Goal: Entertainment & Leisure: Browse casually

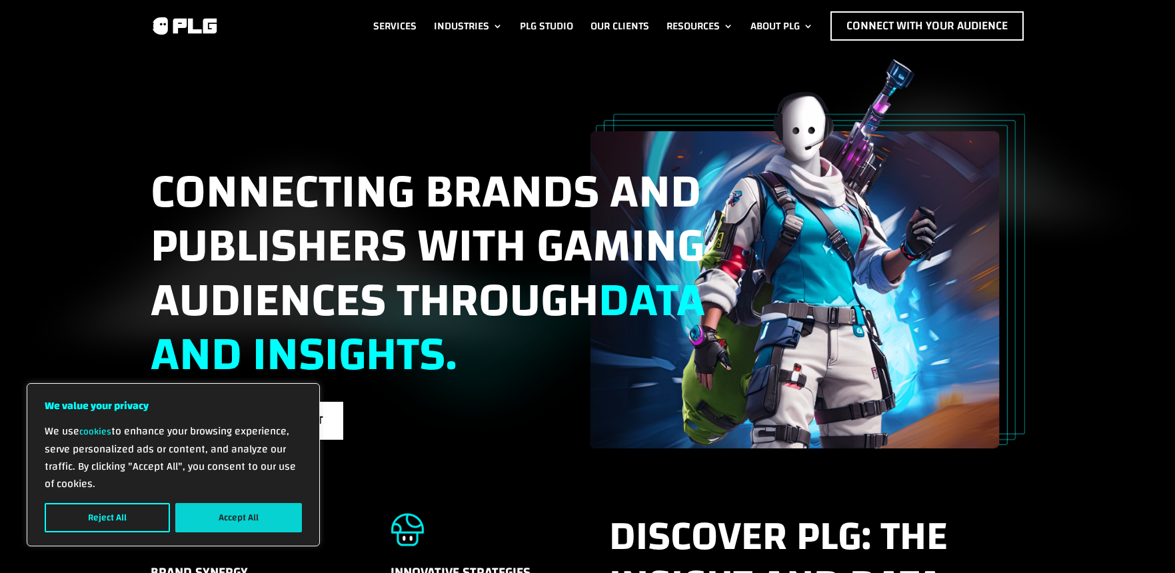
click at [207, 513] on button "Accept All" at bounding box center [238, 517] width 127 height 29
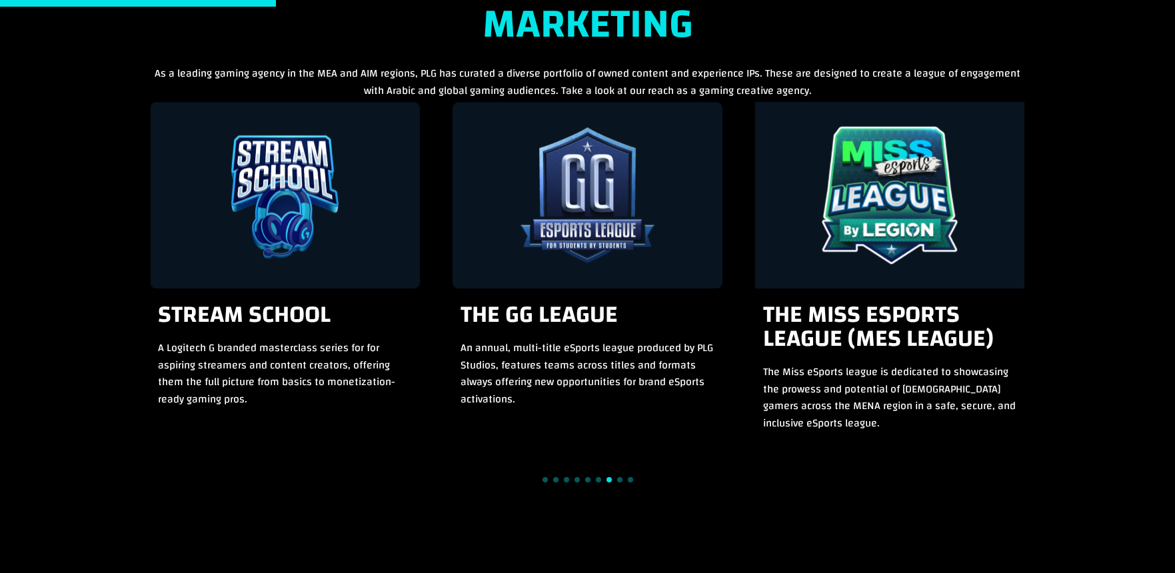
scroll to position [1266, 0]
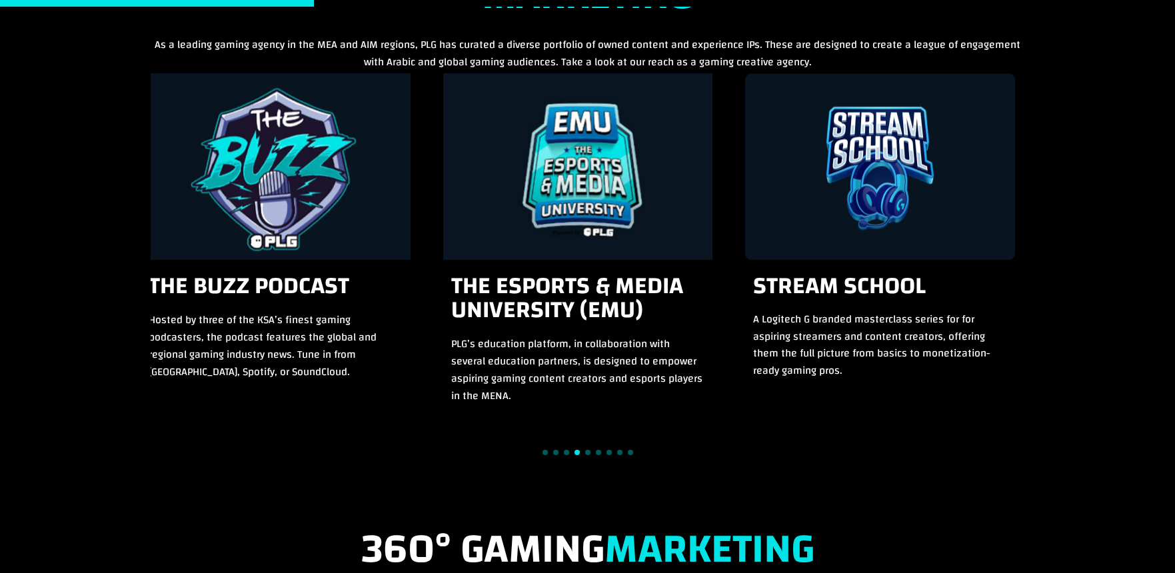
click at [479, 285] on div "The eSports & Media University (EMU) PLG’s education platform, in collaboration…" at bounding box center [578, 245] width 270 height 345
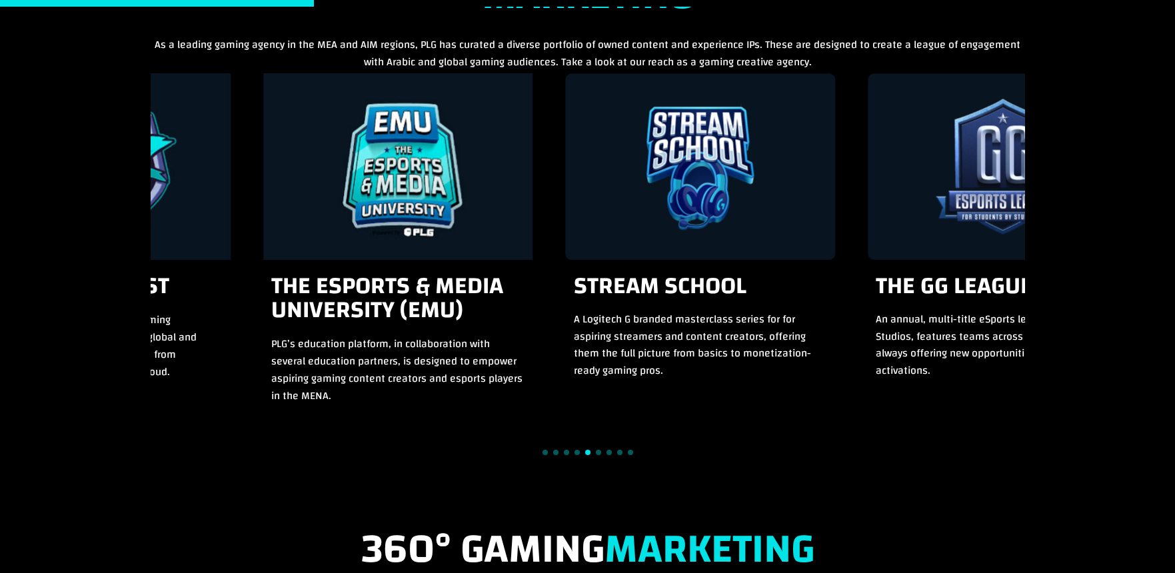
click at [396, 319] on div "Stream School A Logitech G branded masterclass series for for aspiring streamer…" at bounding box center [588, 245] width 874 height 345
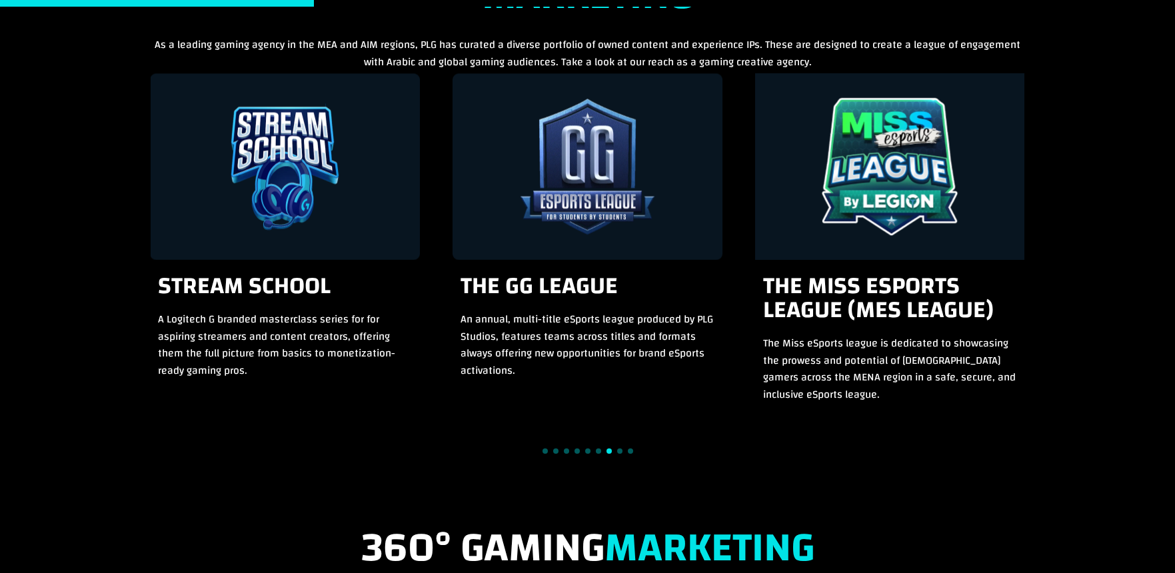
click at [755, 307] on div "The Miss eSports League (MES League) The Miss eSports league is dedicated to sh…" at bounding box center [890, 338] width 270 height 157
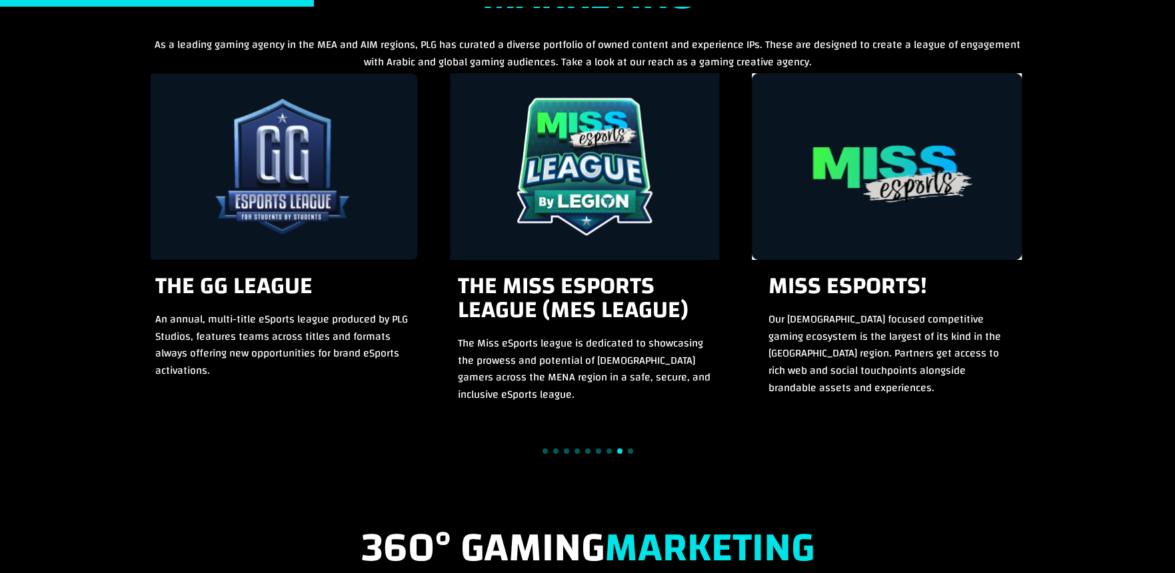
click at [768, 301] on h3 "Miss eSports!" at bounding box center [887, 292] width 238 height 37
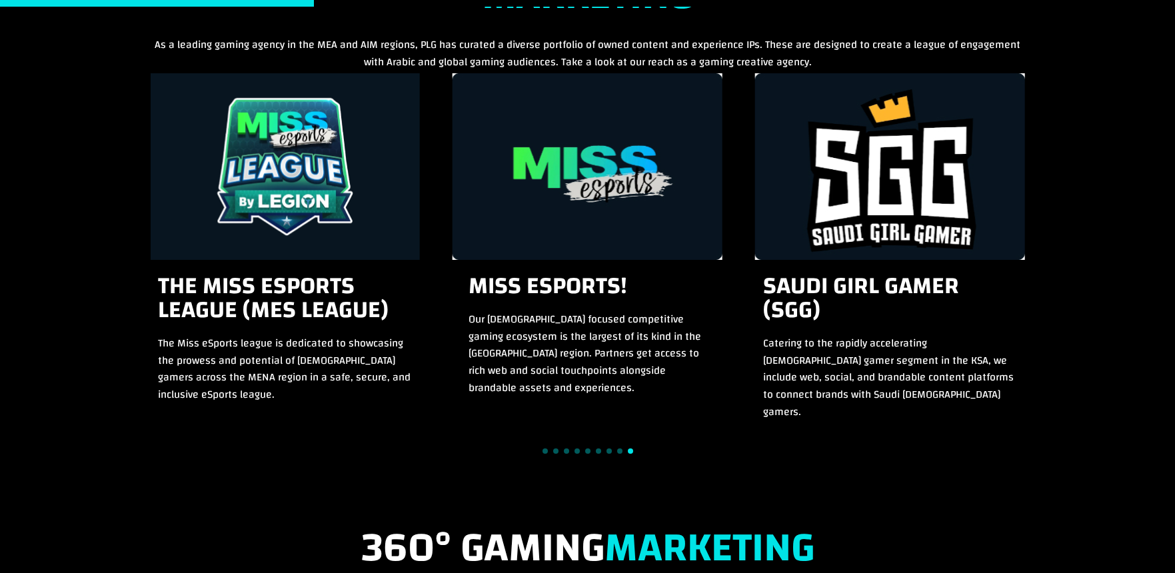
click at [530, 301] on div "Stream School A Logitech G branded masterclass series for for aspiring streamer…" at bounding box center [588, 245] width 874 height 344
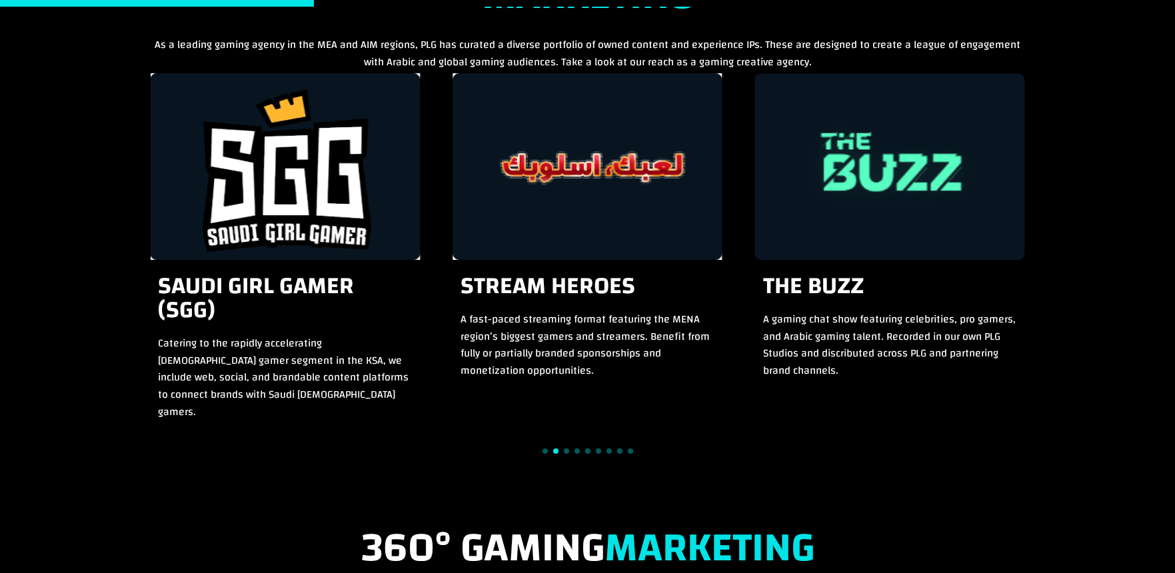
click at [763, 282] on h3 "The Buzz" at bounding box center [890, 292] width 254 height 37
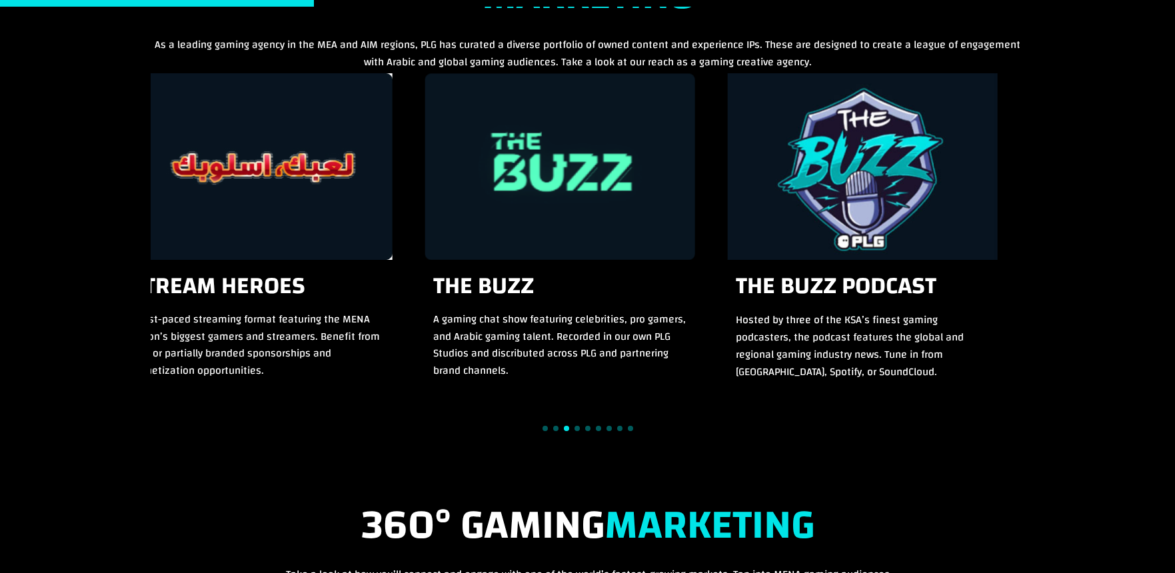
click at [736, 274] on h3 "The Buzz Podcast" at bounding box center [863, 292] width 254 height 37
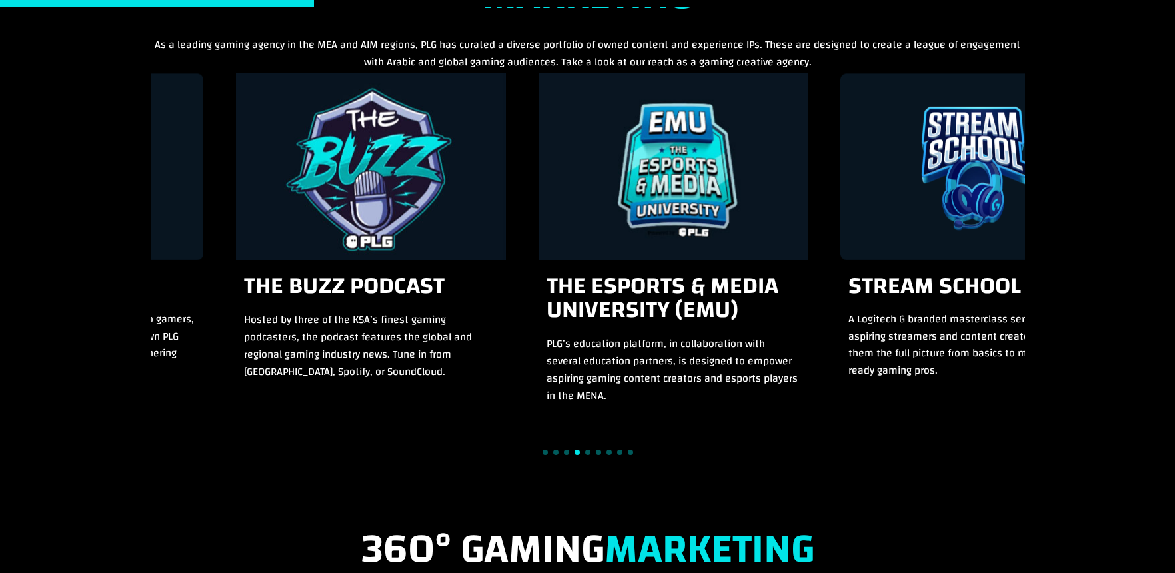
click at [515, 285] on div "Stream School A Logitech G branded masterclass series for for aspiring streamer…" at bounding box center [588, 245] width 874 height 345
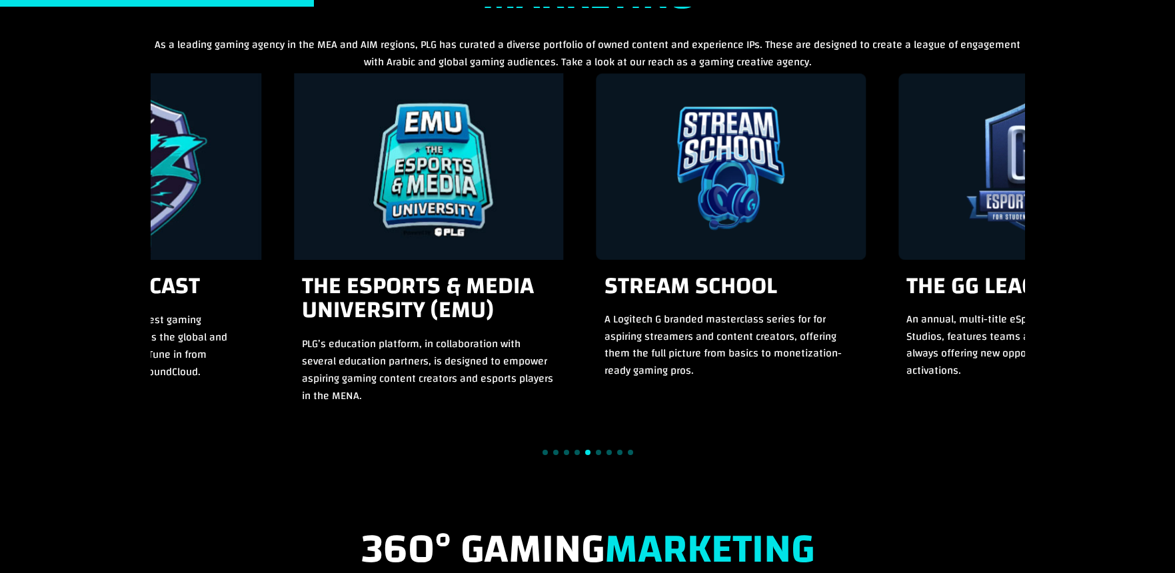
click at [416, 295] on div "Stream School A Logitech G branded masterclass series for for aspiring streamer…" at bounding box center [588, 245] width 874 height 345
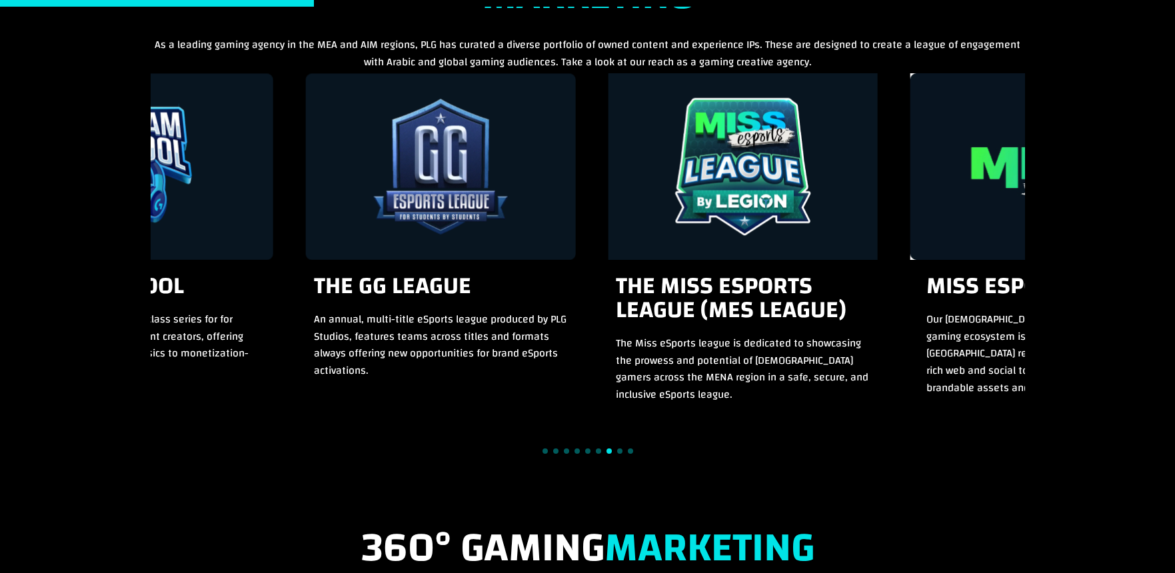
click at [289, 367] on div "Stream School A Logitech G branded masterclass series for for aspiring streamer…" at bounding box center [588, 245] width 874 height 344
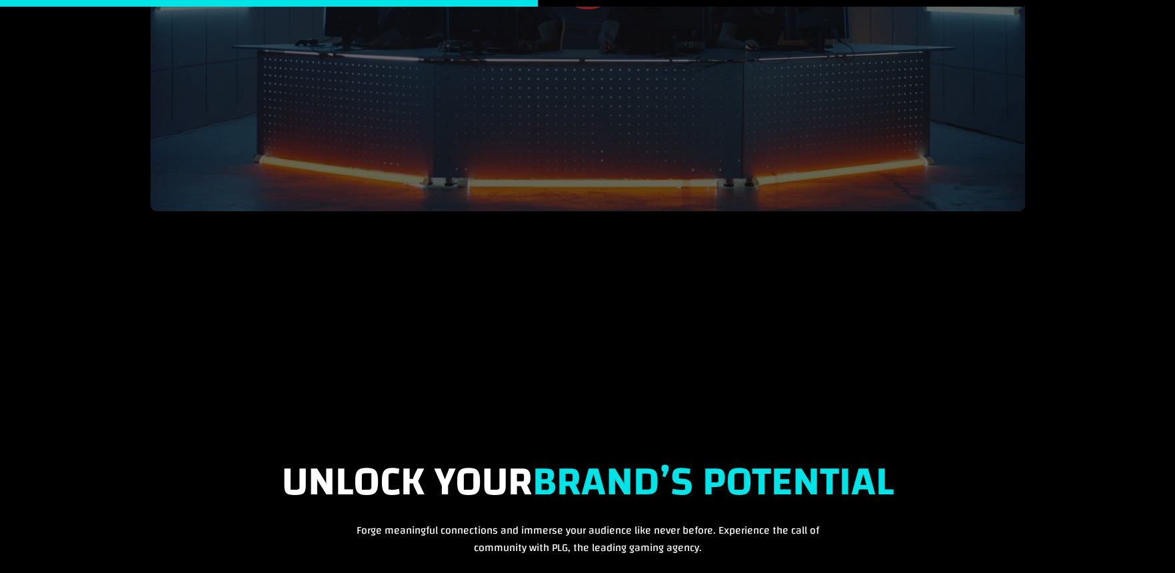
scroll to position [2066, 0]
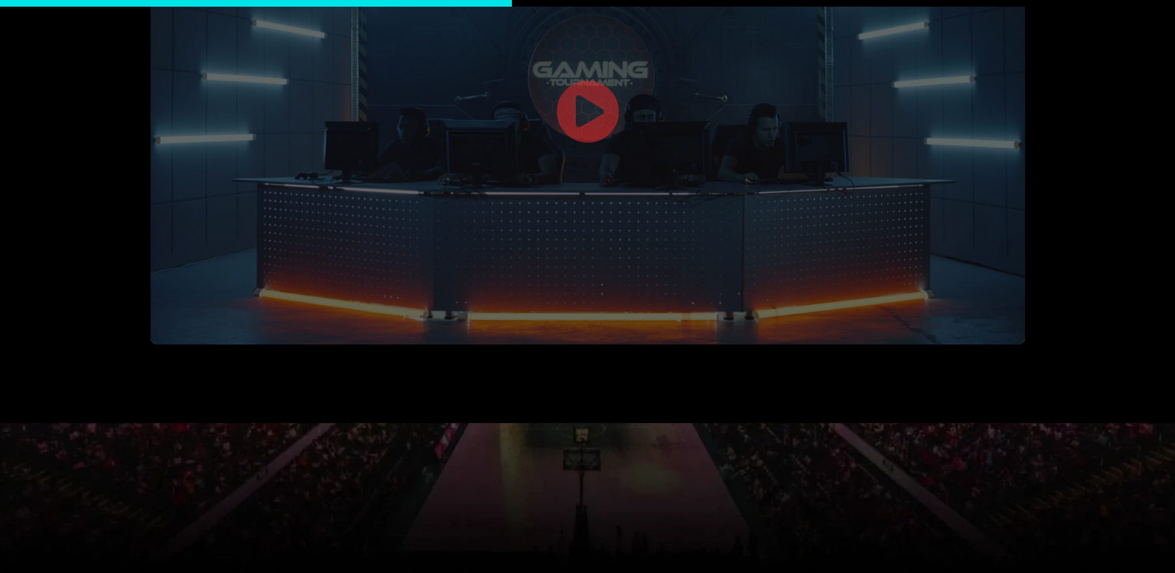
click at [590, 120] on link at bounding box center [588, 113] width 64 height 69
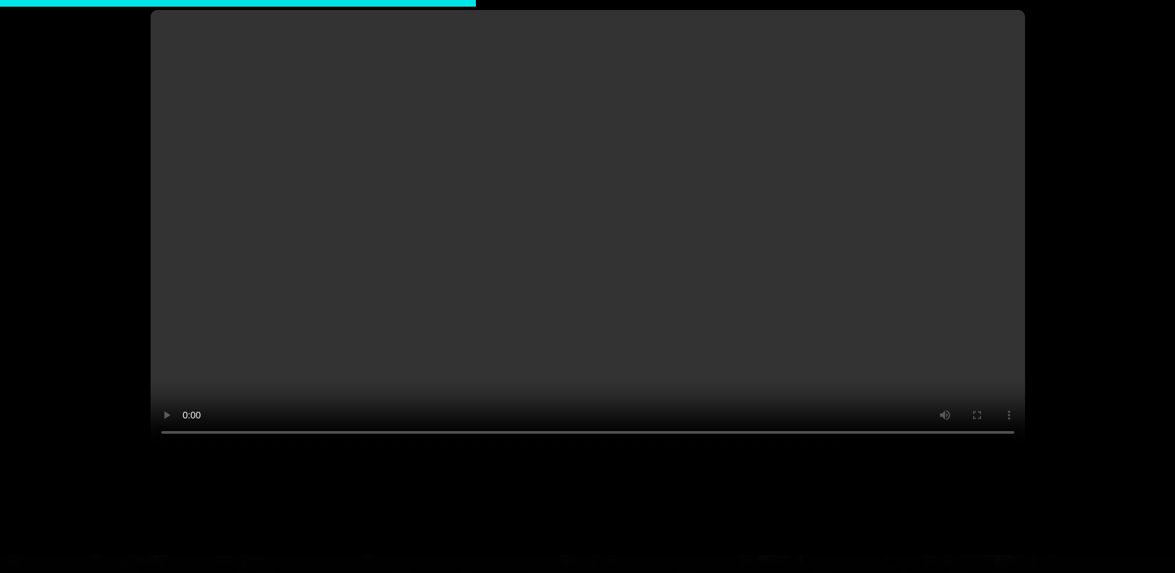
scroll to position [1910, 0]
click at [953, 326] on video at bounding box center [588, 229] width 874 height 437
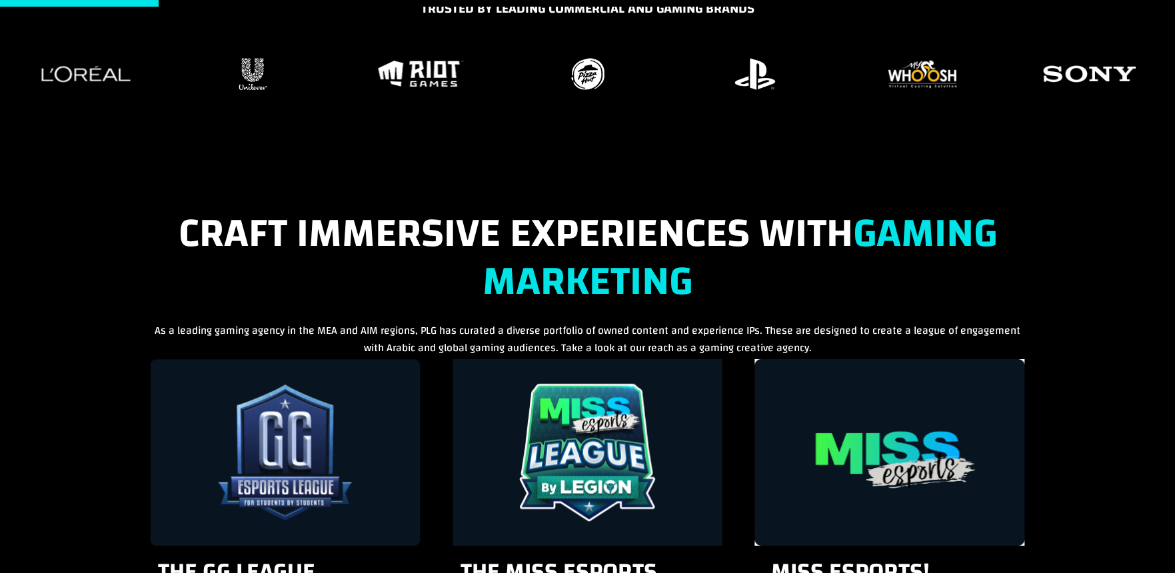
scroll to position [0, 0]
